Goal: Book appointment/travel/reservation

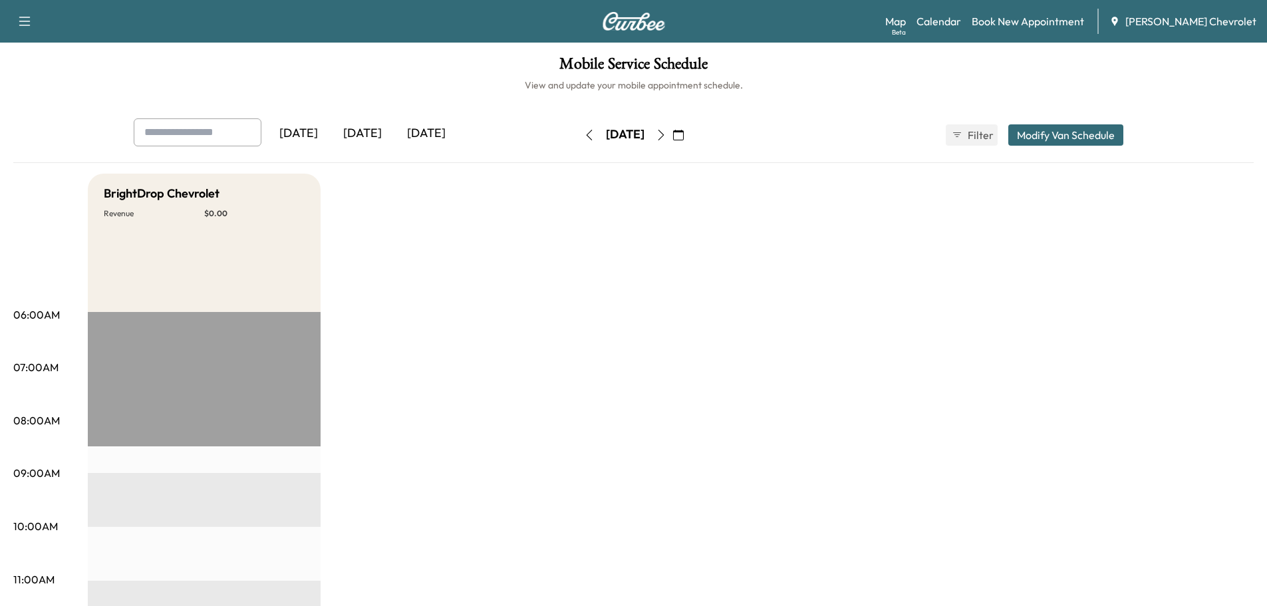
click at [425, 132] on div "[DATE]" at bounding box center [426, 133] width 64 height 31
click at [667, 130] on icon "button" at bounding box center [661, 135] width 11 height 11
click at [673, 131] on button "button" at bounding box center [661, 134] width 23 height 21
click at [667, 132] on icon "button" at bounding box center [661, 135] width 11 height 11
click at [690, 132] on button "button" at bounding box center [678, 134] width 23 height 21
